Goal: Transaction & Acquisition: Download file/media

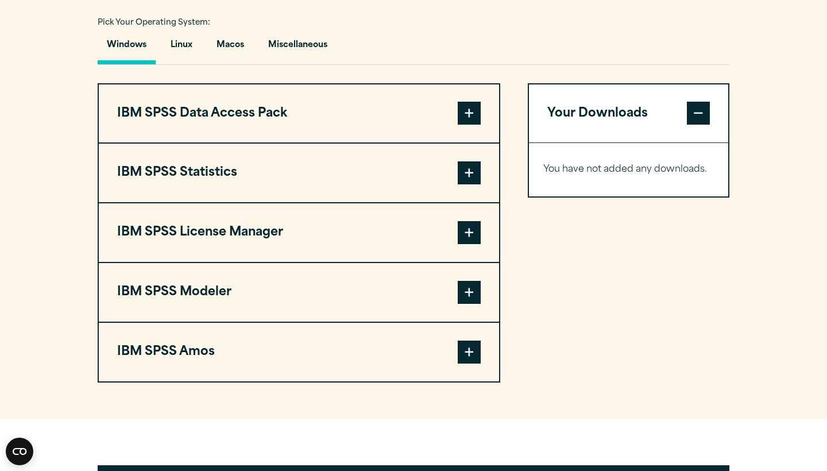
scroll to position [837, 0]
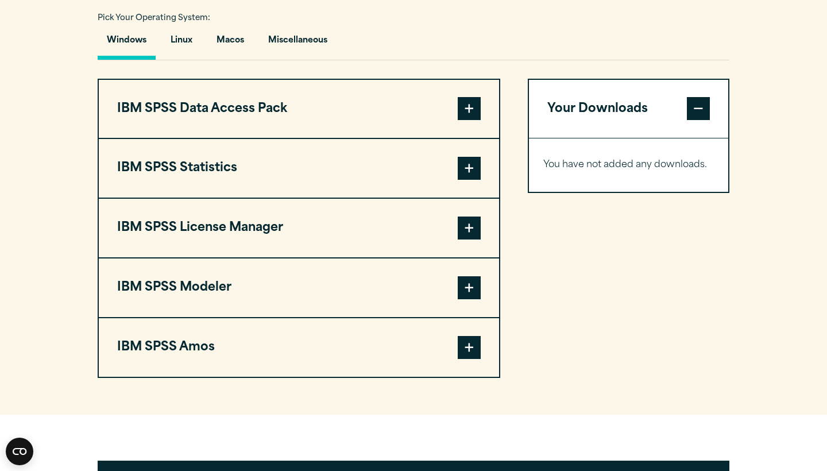
click at [471, 180] on span at bounding box center [469, 168] width 23 height 23
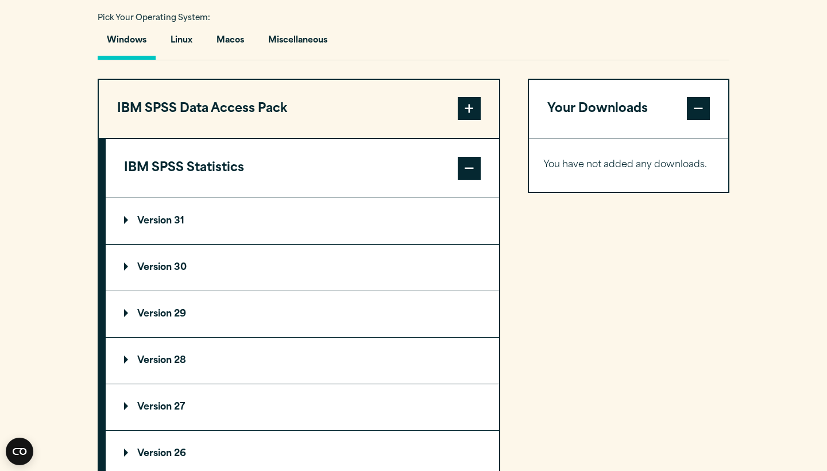
click at [162, 272] on p "Version 30" at bounding box center [155, 267] width 63 height 9
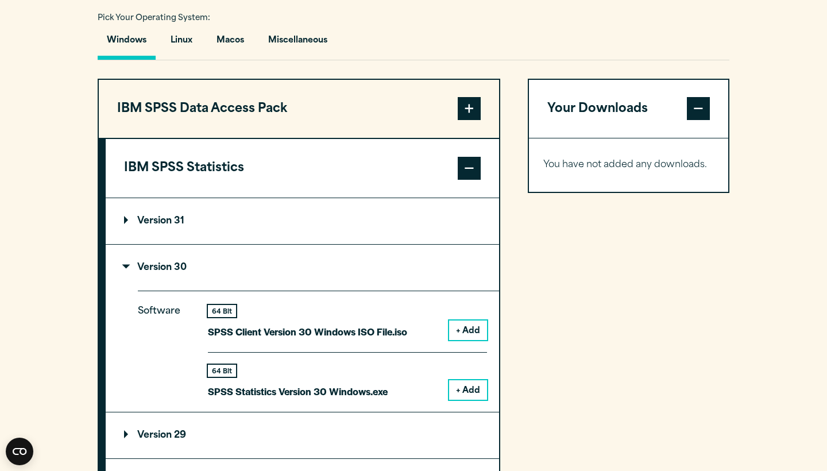
click at [470, 400] on button "+ Add" at bounding box center [468, 390] width 38 height 20
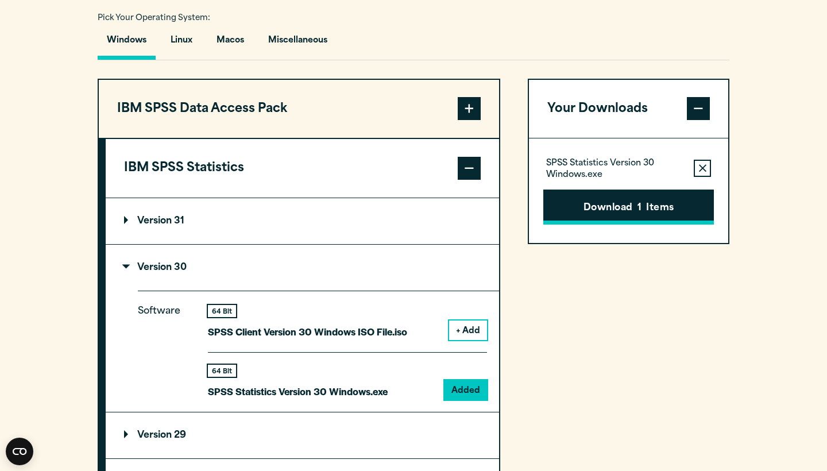
click at [590, 225] on button "Download 1 Items" at bounding box center [628, 208] width 171 height 36
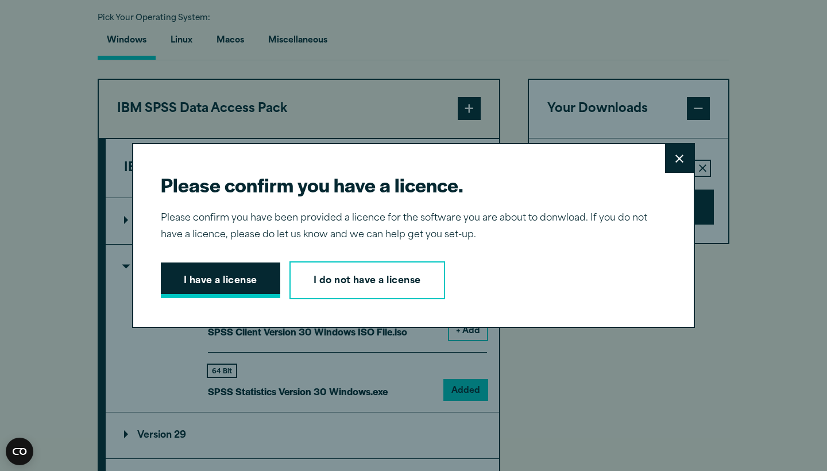
click at [268, 276] on button "I have a license" at bounding box center [220, 281] width 119 height 36
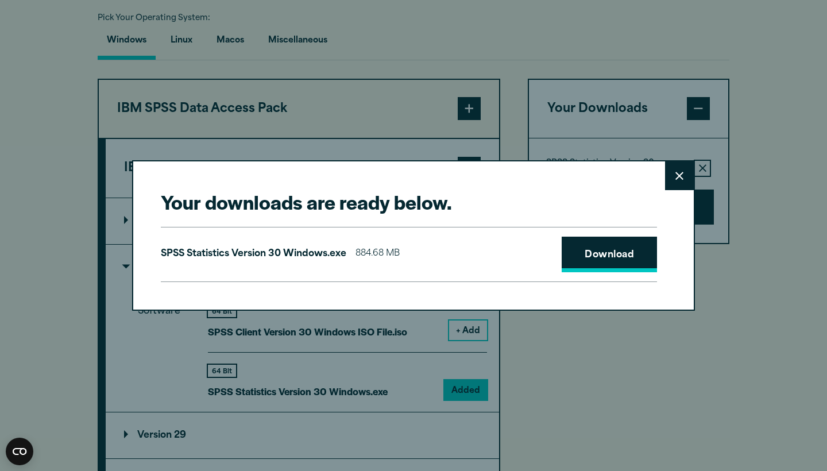
click at [595, 259] on link "Download" at bounding box center [609, 255] width 95 height 36
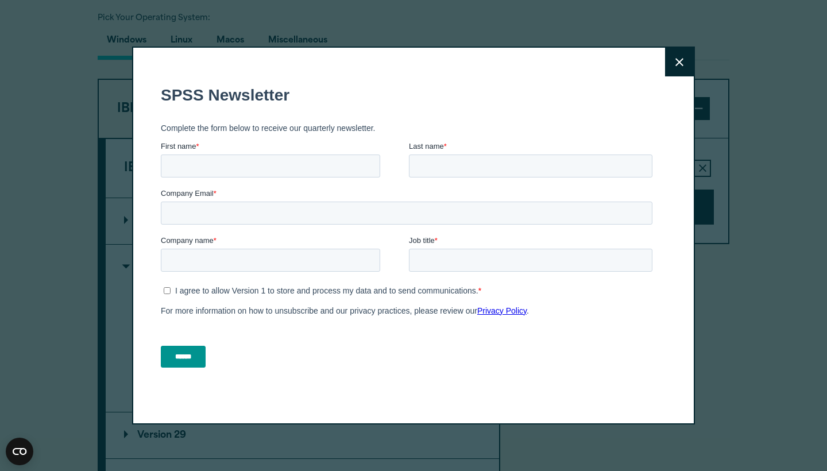
click at [720, 172] on div "Close" at bounding box center [413, 235] width 827 height 471
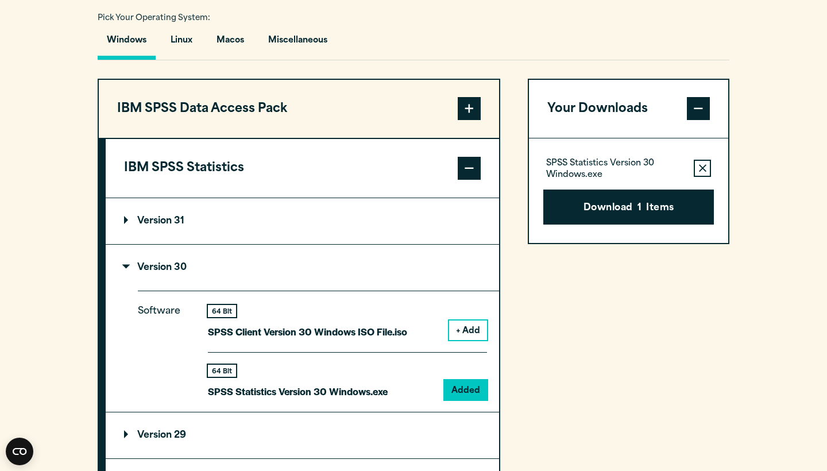
click at [371, 60] on div "Windows Linux Macos Miscellaneous" at bounding box center [414, 43] width 632 height 33
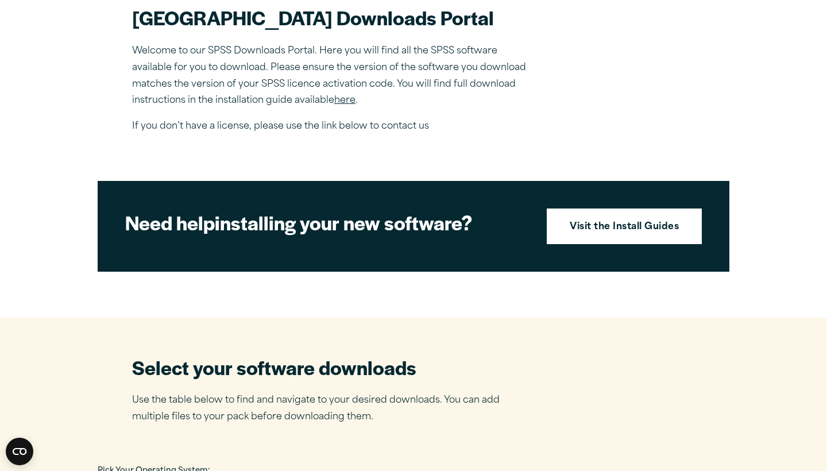
scroll to position [388, 0]
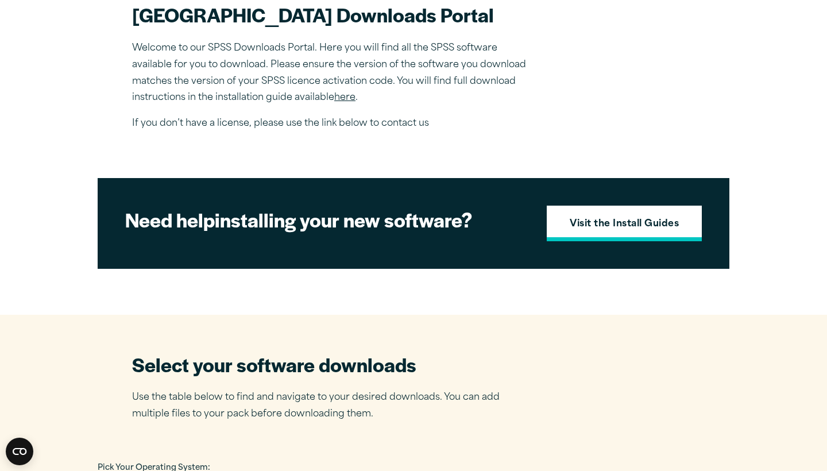
click at [623, 232] on strong "Visit the Install Guides" at bounding box center [624, 224] width 109 height 15
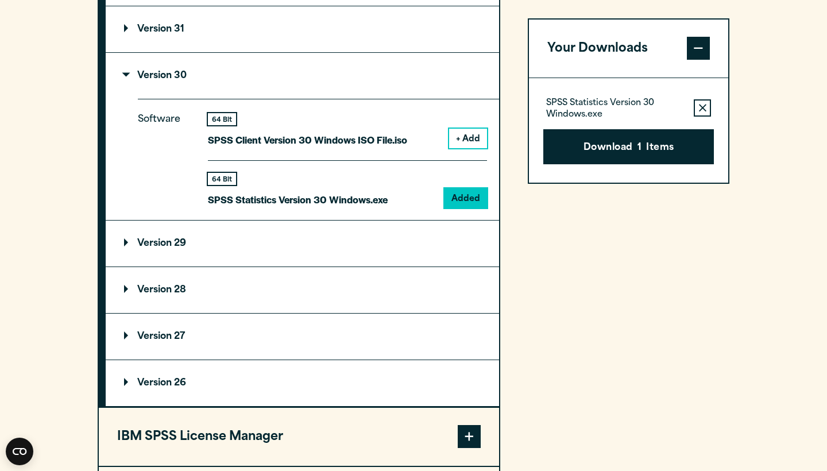
scroll to position [1041, 0]
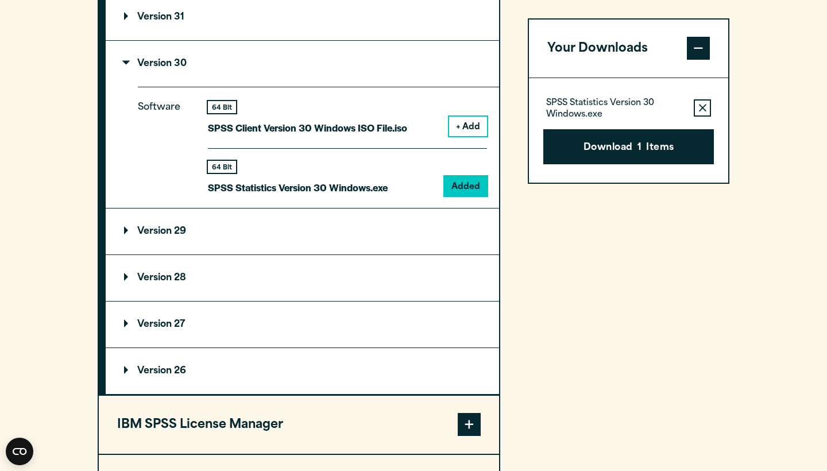
click at [554, 250] on div "Your Downloads SPSS Statistics Version 30 Windows.exe Remove this item from you…" at bounding box center [629, 225] width 202 height 700
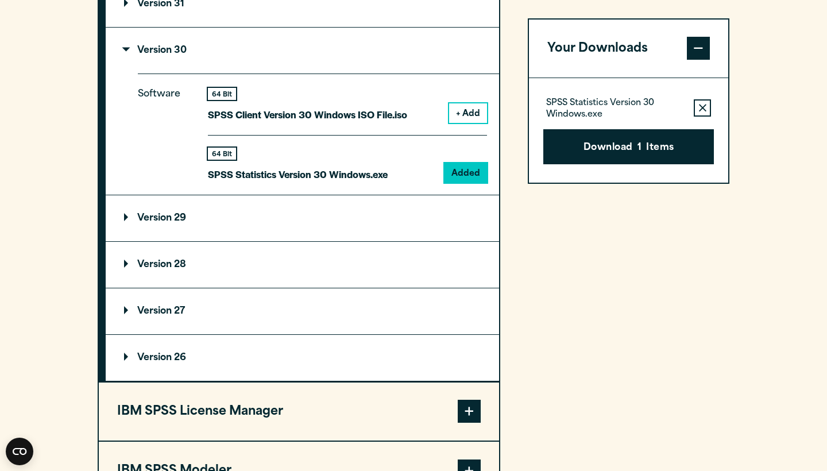
scroll to position [1055, 0]
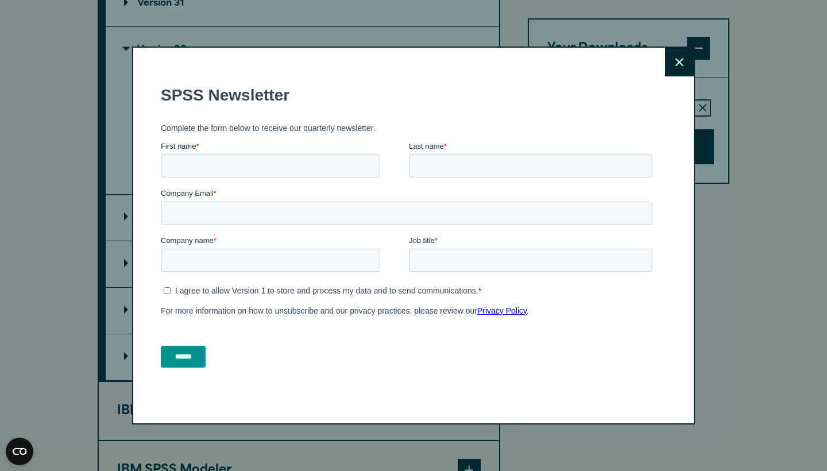
click at [677, 59] on icon at bounding box center [680, 62] width 8 height 8
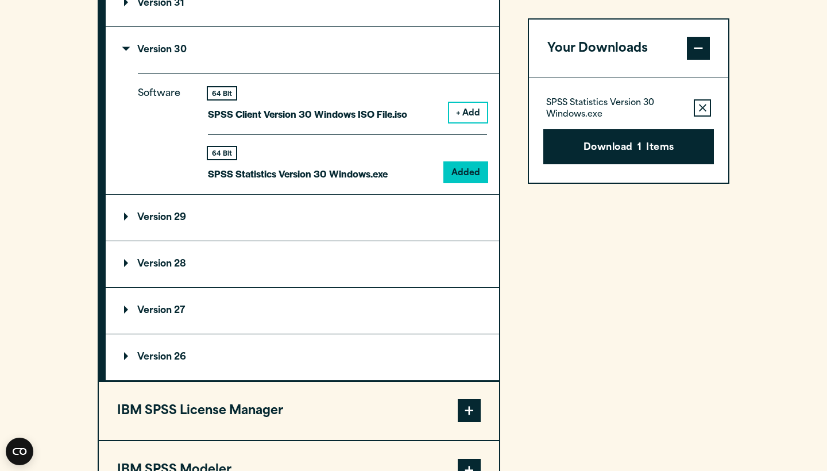
click at [319, 61] on summary "Version 30" at bounding box center [302, 50] width 393 height 46
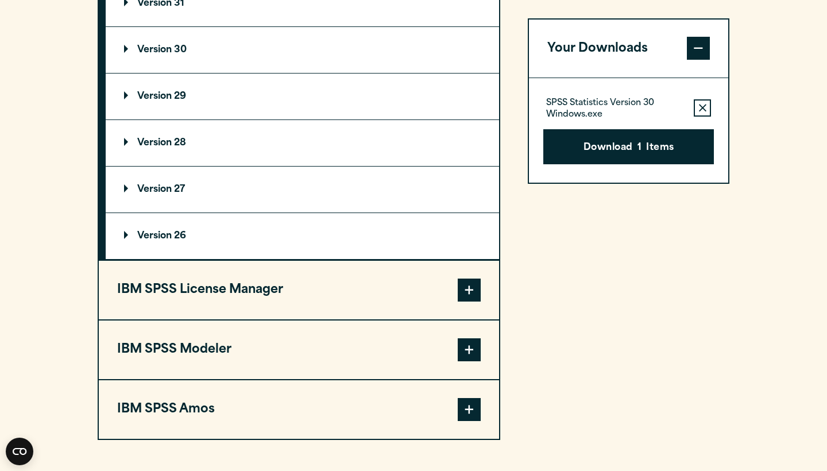
click at [310, 67] on summary "Version 30" at bounding box center [302, 50] width 393 height 46
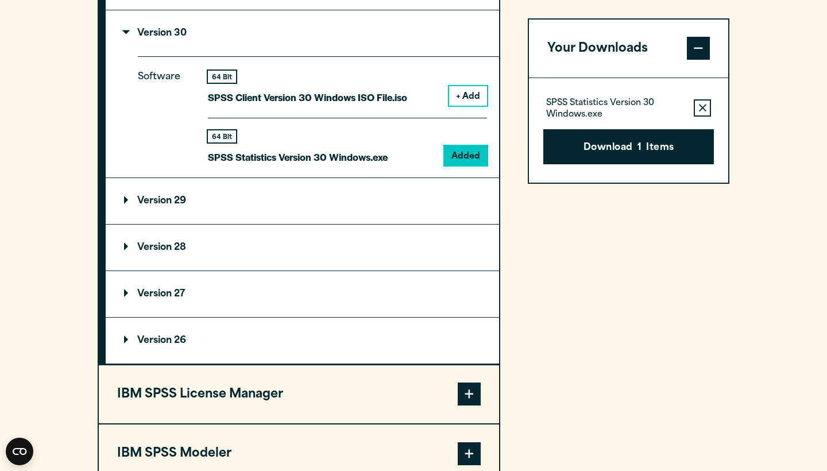
scroll to position [1067, 0]
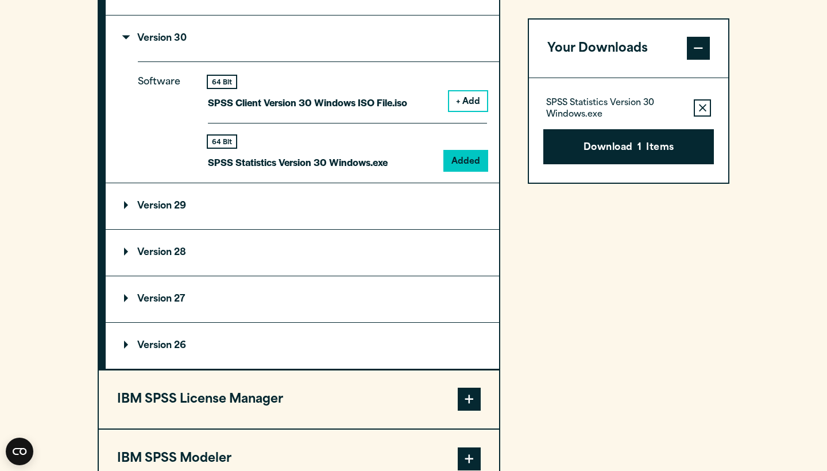
click at [412, 229] on summary "Version 29" at bounding box center [302, 206] width 393 height 46
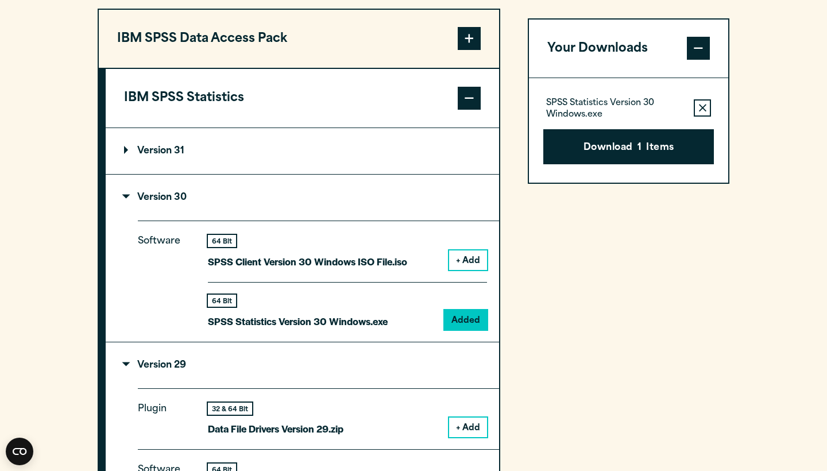
scroll to position [901, 0]
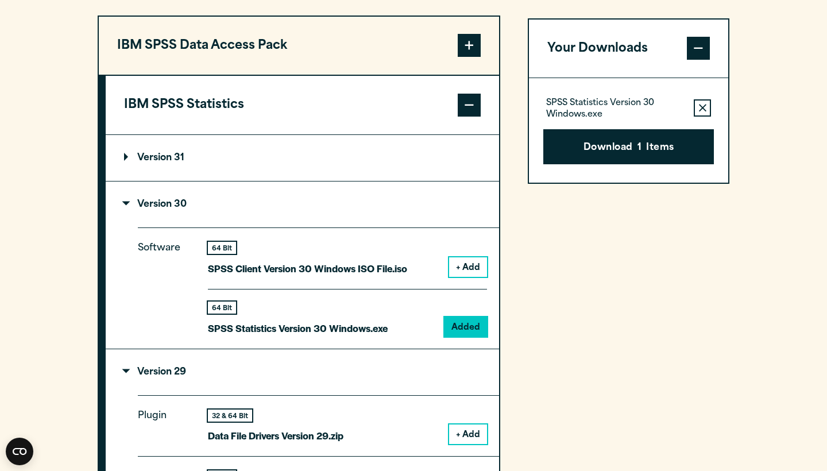
click at [136, 209] on p "Version 30" at bounding box center [155, 204] width 63 height 9
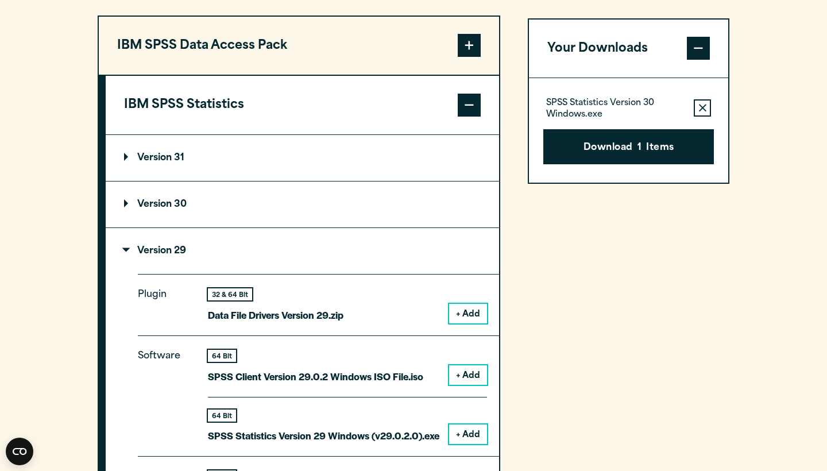
click at [134, 274] on summary "Version 29" at bounding box center [302, 251] width 393 height 46
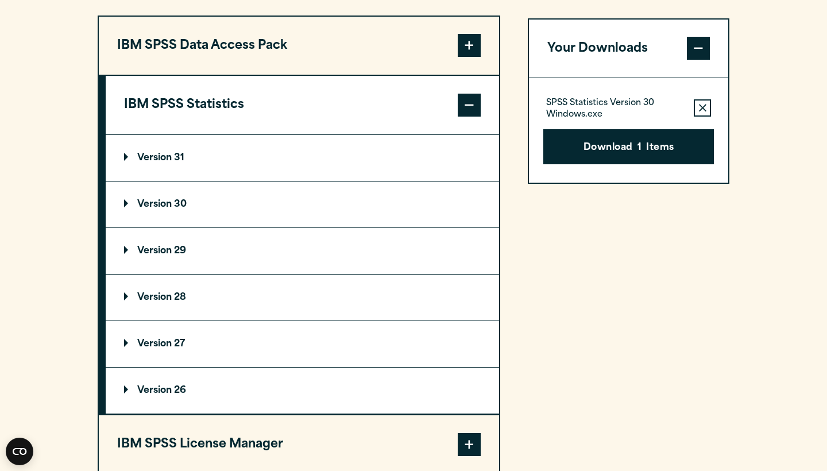
click at [192, 227] on summary "Version 30" at bounding box center [302, 205] width 393 height 46
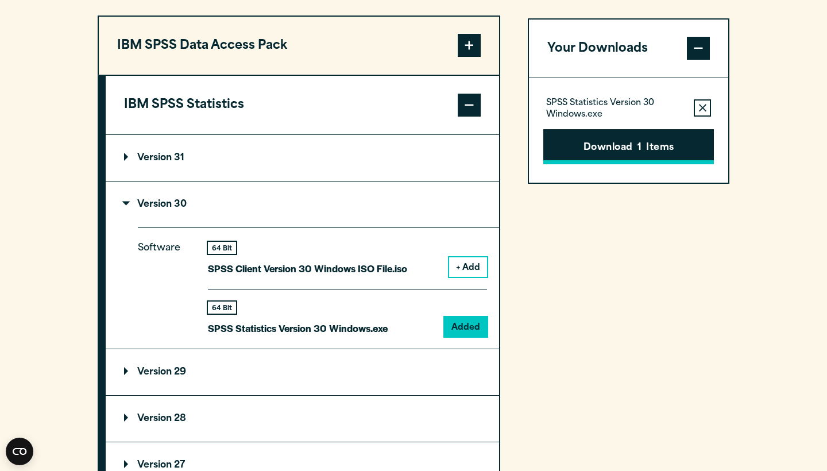
click at [611, 165] on button "Download 1 Items" at bounding box center [628, 147] width 171 height 36
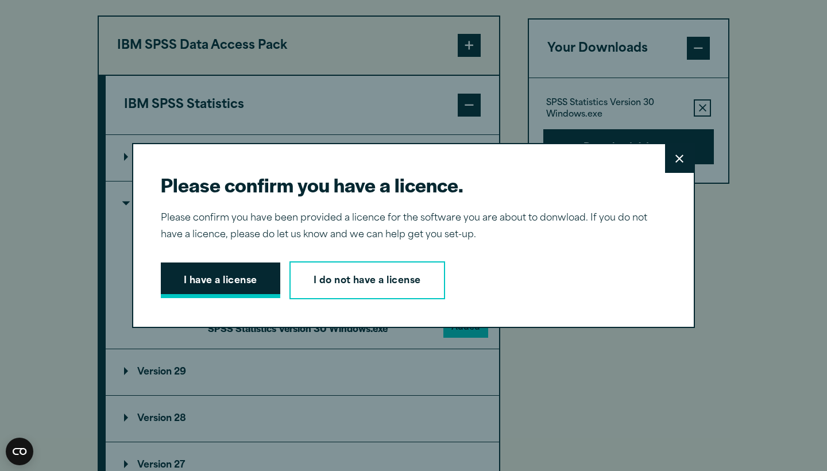
click at [275, 284] on button "I have a license" at bounding box center [220, 281] width 119 height 36
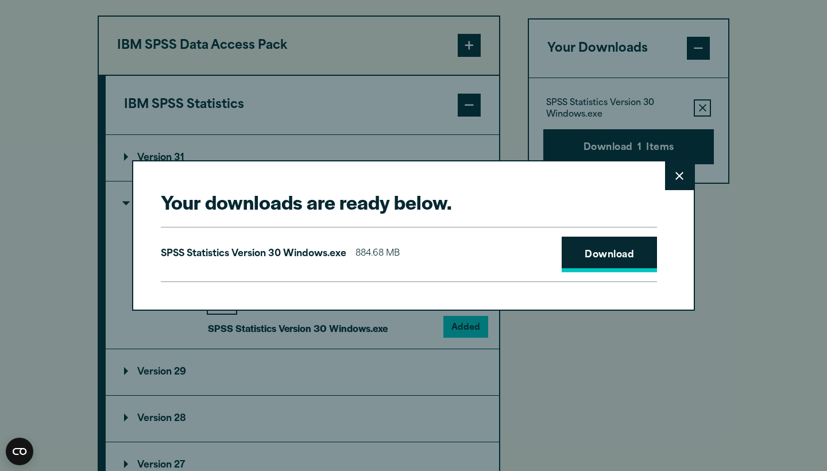
click at [642, 248] on link "Download" at bounding box center [609, 255] width 95 height 36
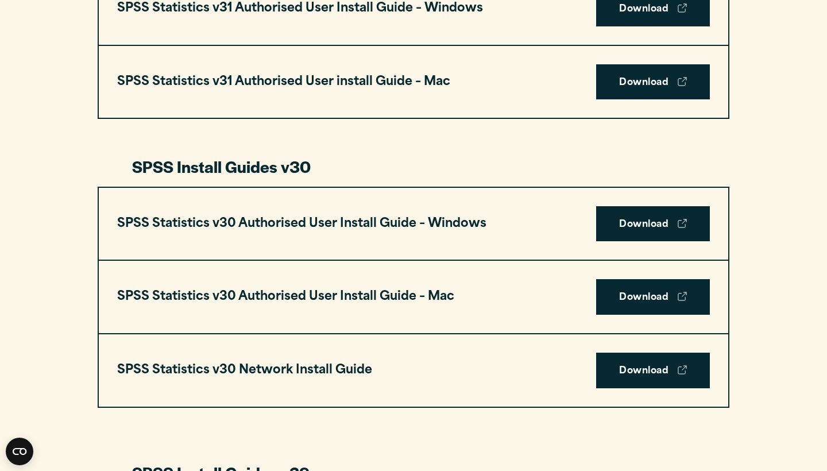
scroll to position [730, 0]
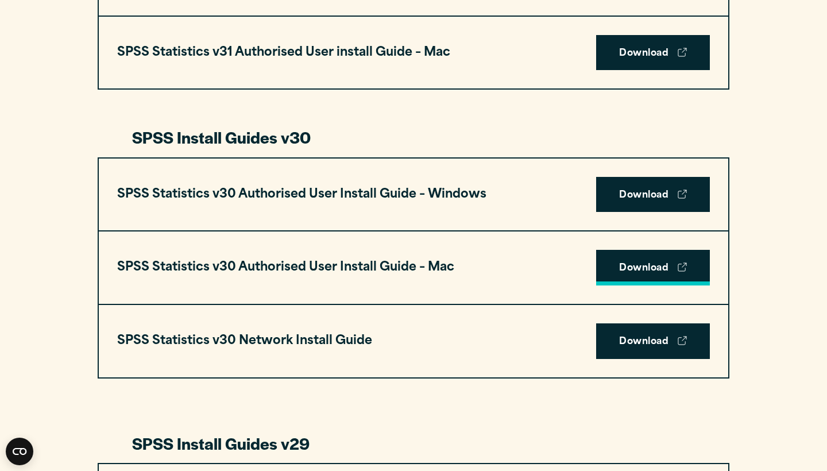
click at [624, 261] on link "Download" at bounding box center [653, 268] width 114 height 36
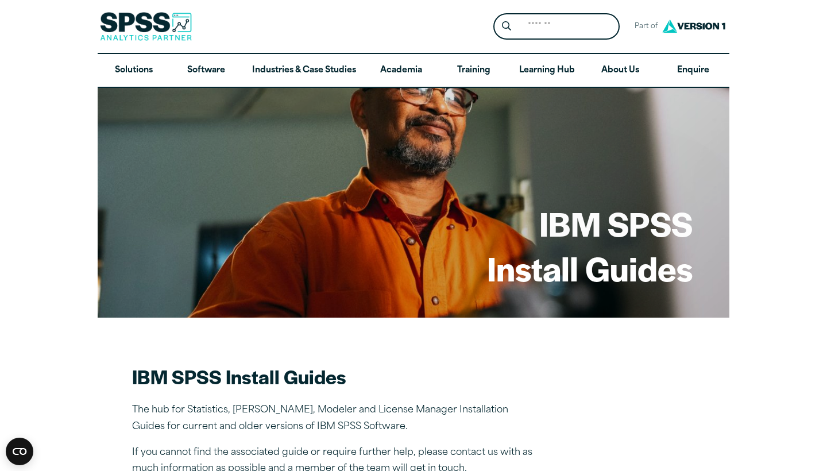
scroll to position [0, 0]
